Goal: Task Accomplishment & Management: Use online tool/utility

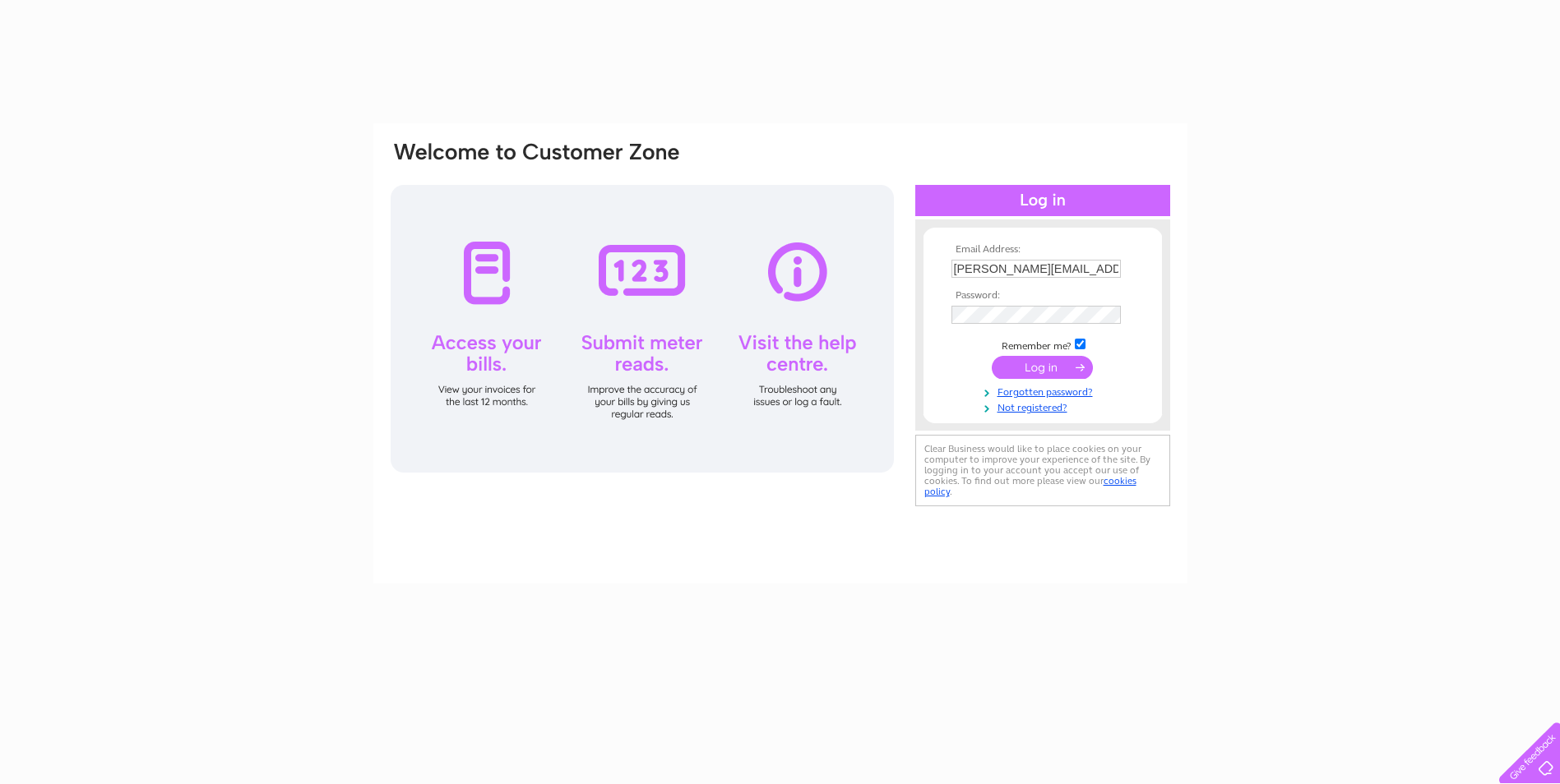
click at [1064, 366] on input "submit" at bounding box center [1043, 367] width 101 height 23
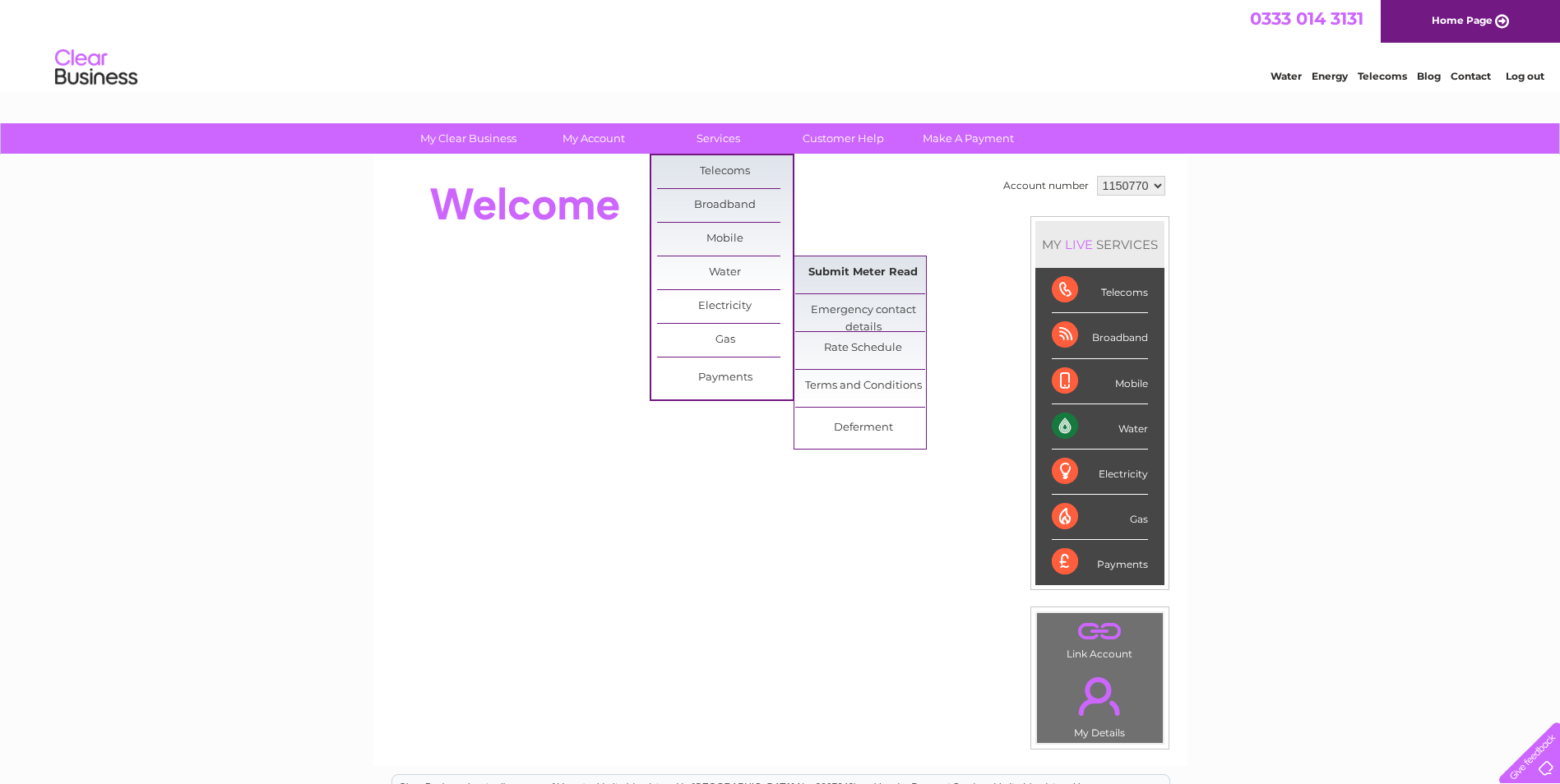
click at [831, 269] on link "Submit Meter Read" at bounding box center [863, 273] width 136 height 33
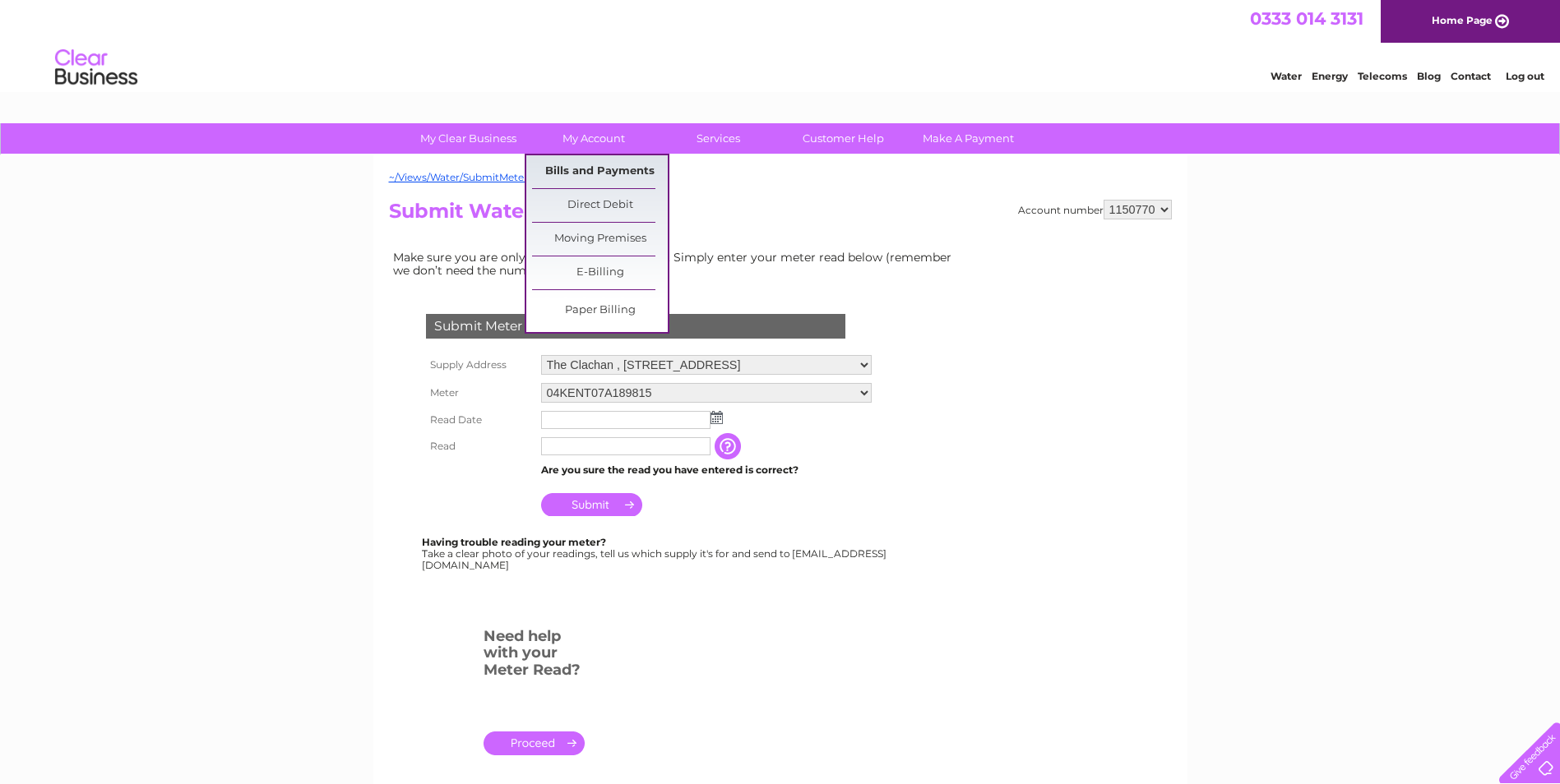
click at [604, 168] on link "Bills and Payments" at bounding box center [600, 172] width 136 height 33
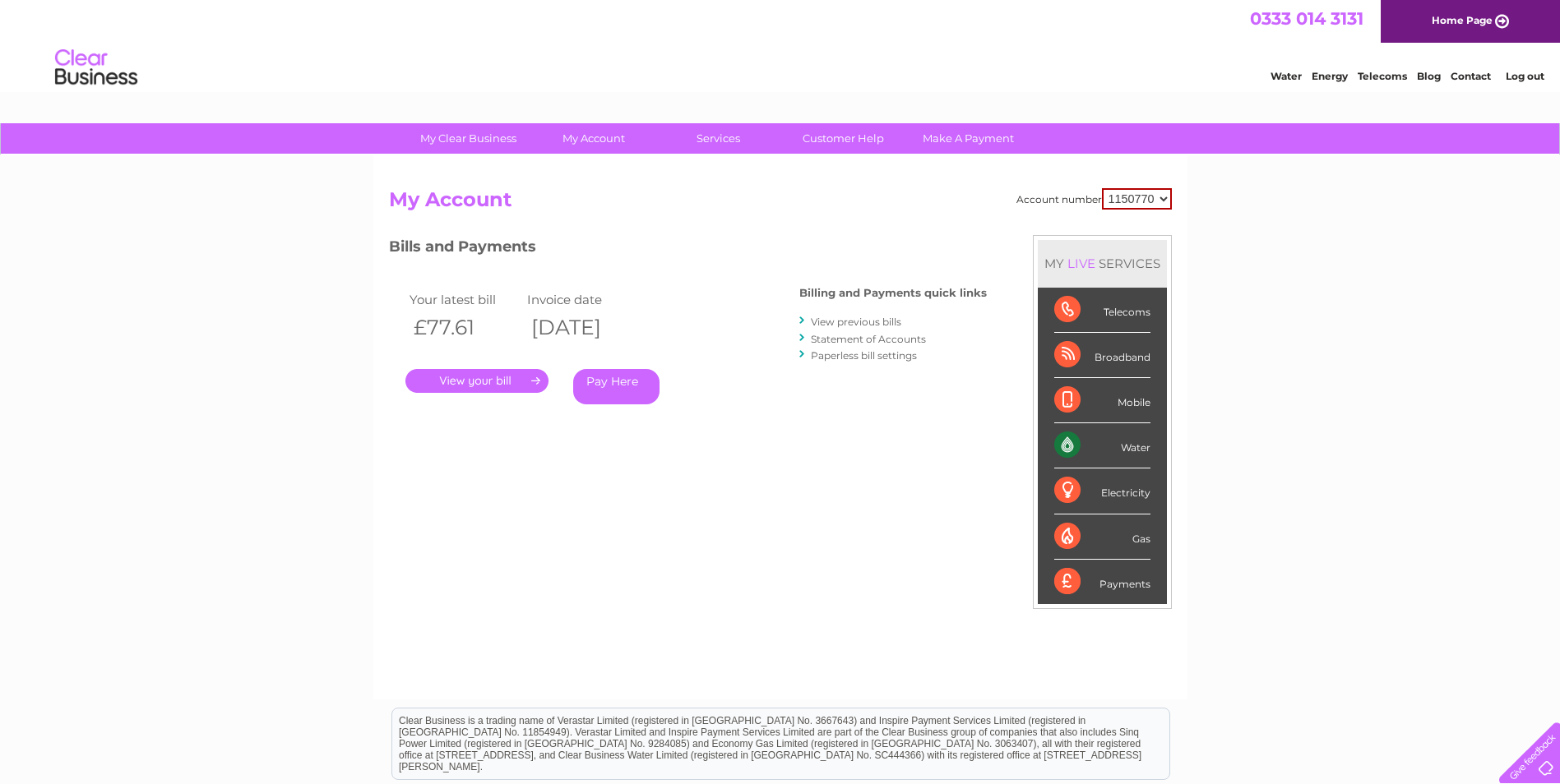
click at [520, 379] on link "." at bounding box center [477, 381] width 143 height 24
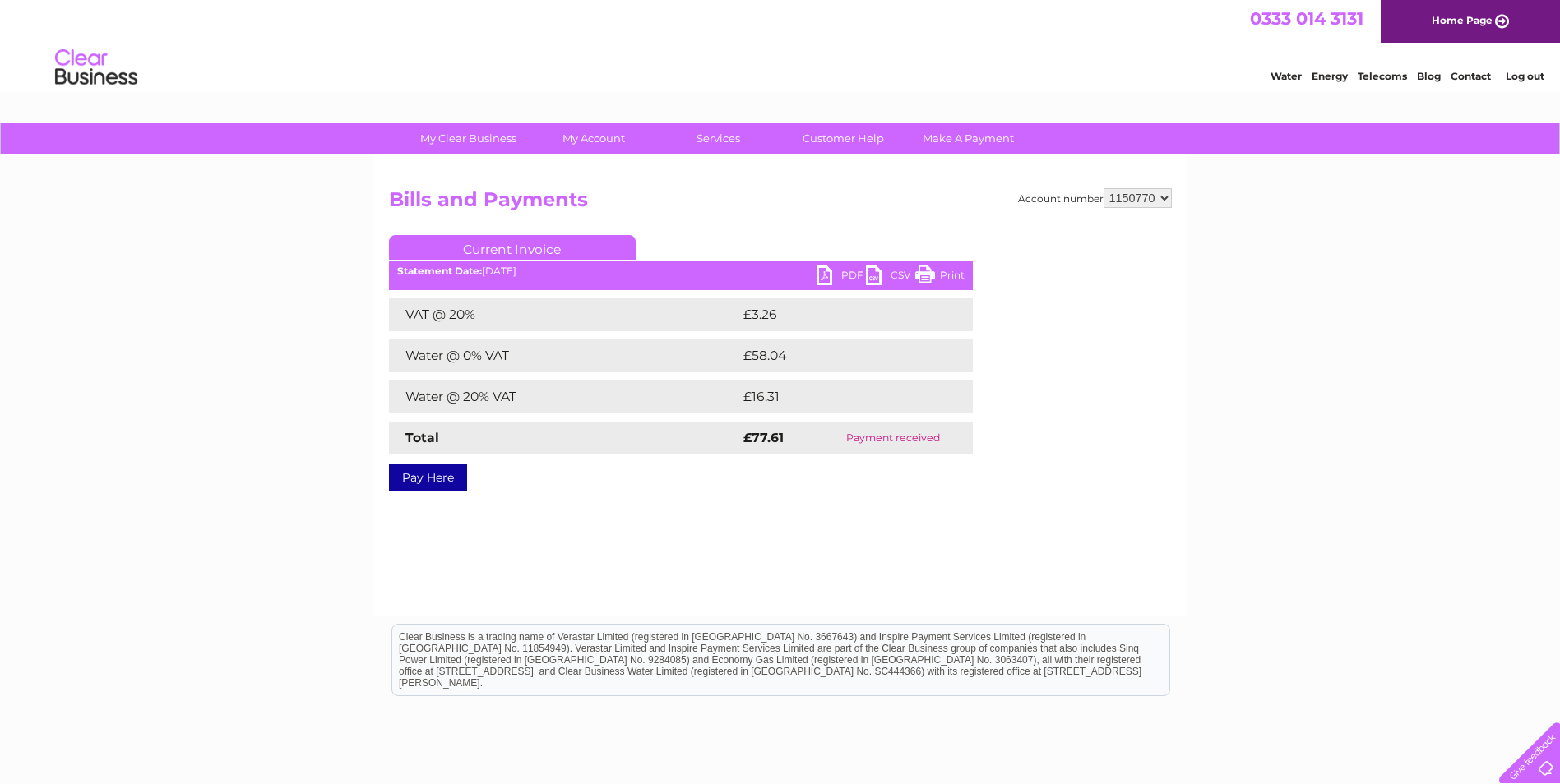
click at [851, 279] on link "PDF" at bounding box center [841, 278] width 49 height 24
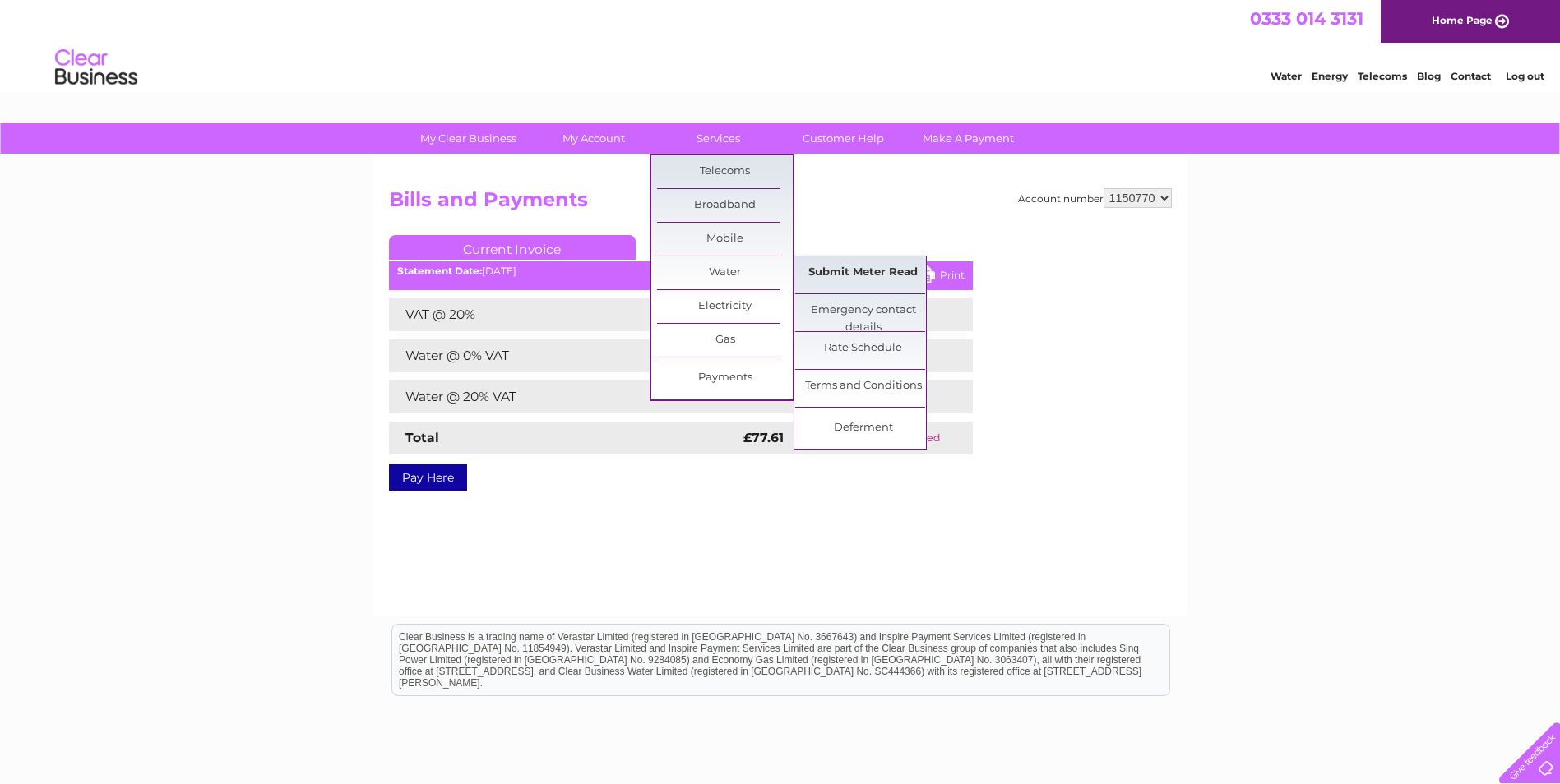
click at [856, 281] on link "Submit Meter Read" at bounding box center [863, 273] width 136 height 33
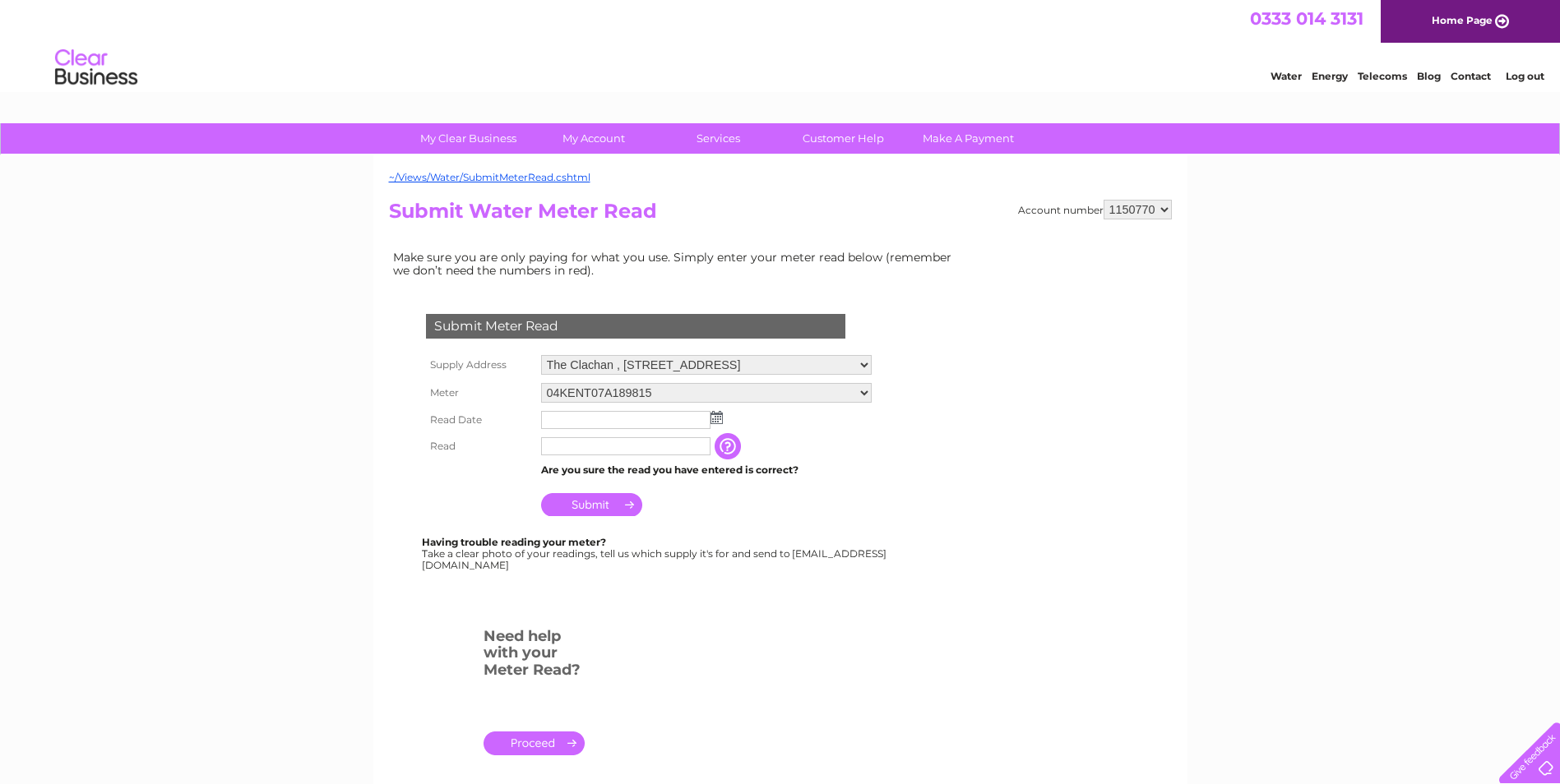
click at [716, 420] on img at bounding box center [717, 418] width 12 height 13
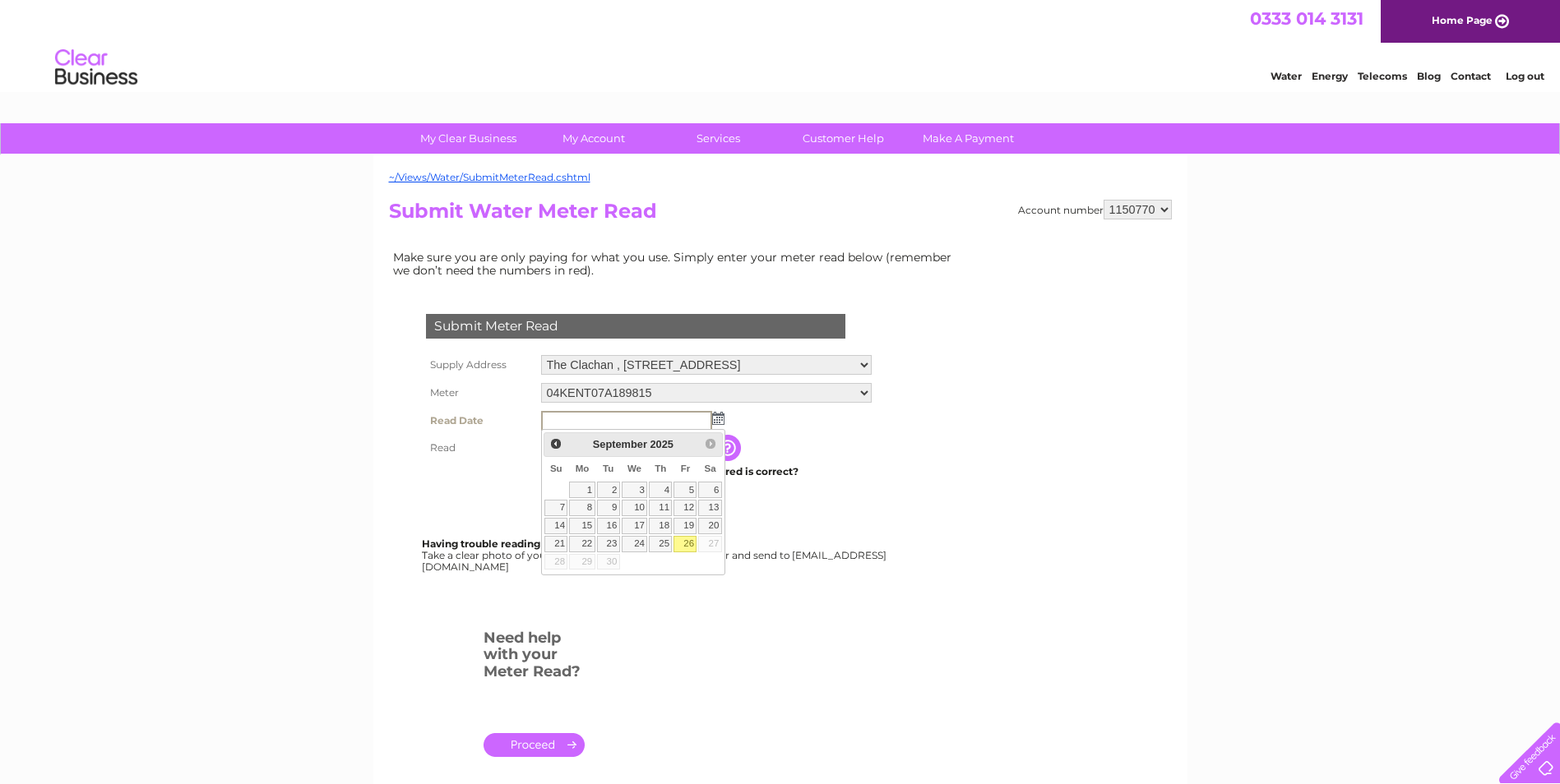
click at [691, 549] on link "26" at bounding box center [685, 544] width 23 height 16
type input "2025/09/26"
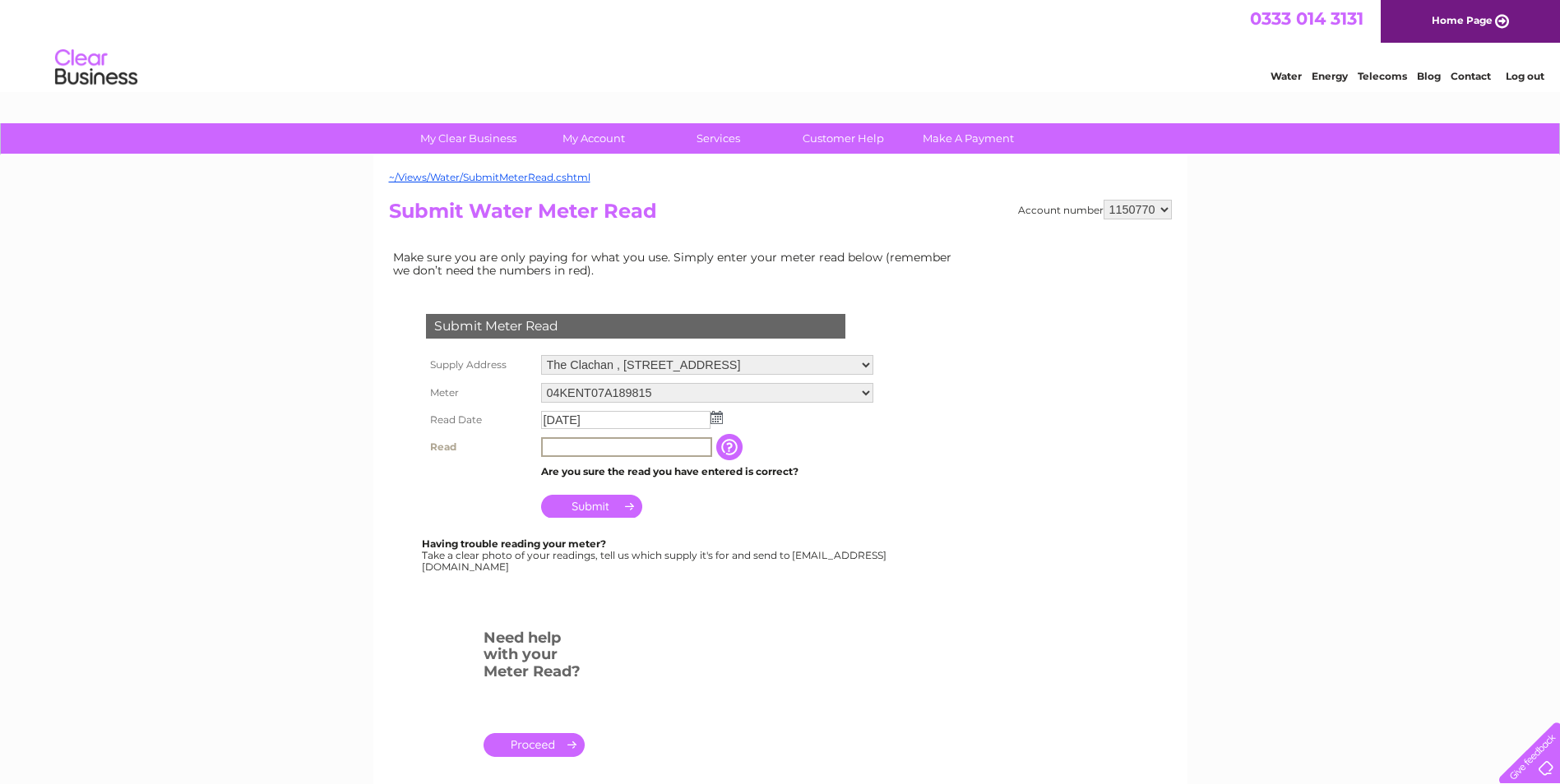
click at [647, 444] on input "text" at bounding box center [626, 447] width 171 height 20
type input "0284"
click at [613, 512] on input "Submit" at bounding box center [591, 506] width 101 height 23
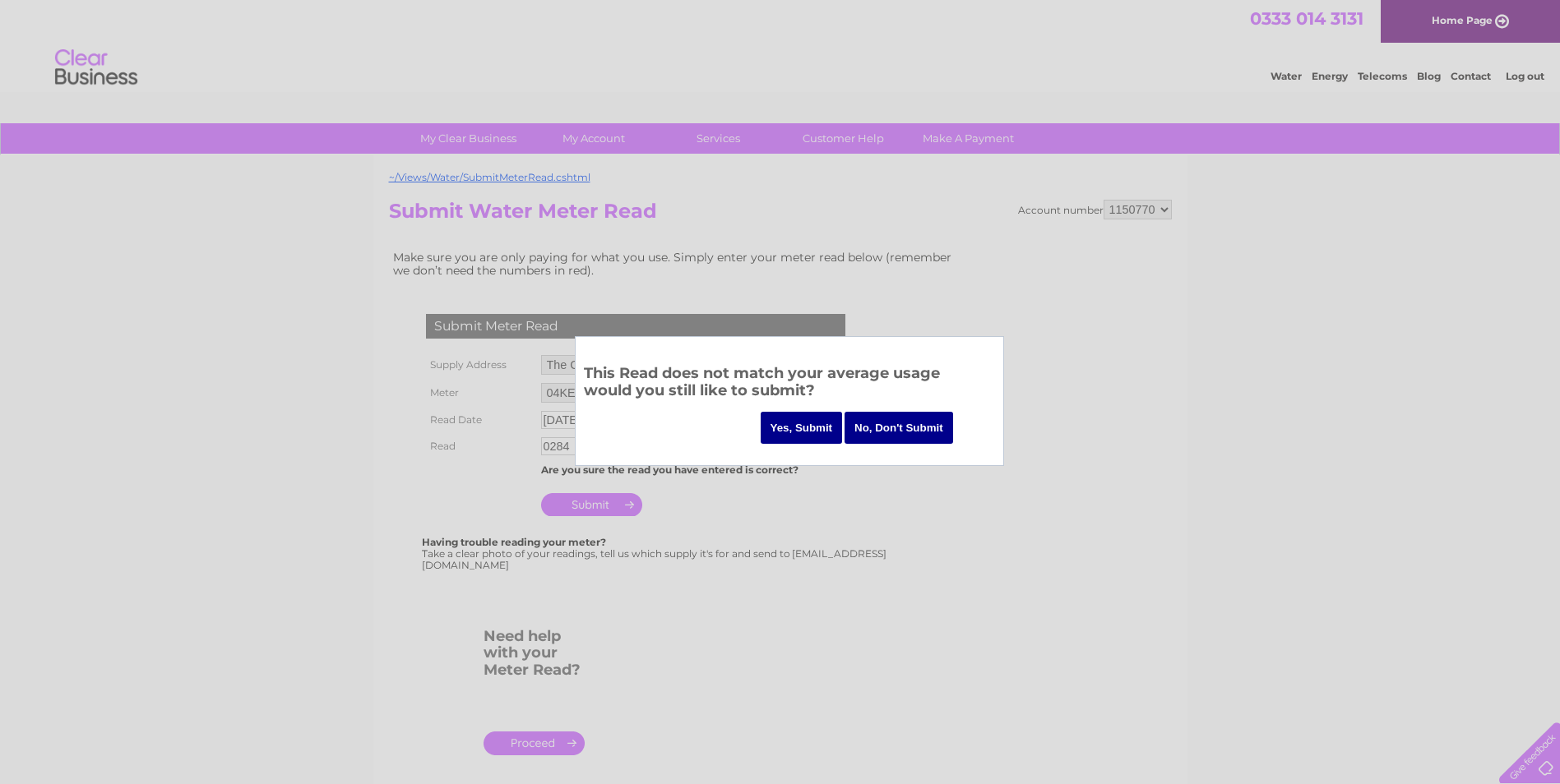
click at [819, 431] on input "Yes, Submit" at bounding box center [802, 427] width 82 height 32
